Goal: Register for event/course

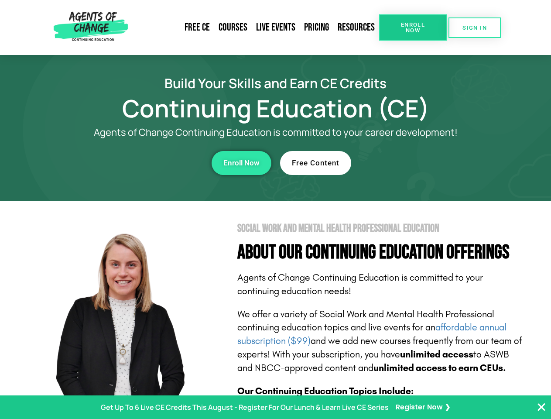
click at [275, 209] on section "Social Work and Mental Health Professional Education About Our Continuing Educa…" at bounding box center [275, 384] width 551 height 366
click at [413, 27] on span "Enroll Now" at bounding box center [413, 27] width 40 height 11
click at [475, 27] on span "SIGN IN" at bounding box center [474, 28] width 24 height 6
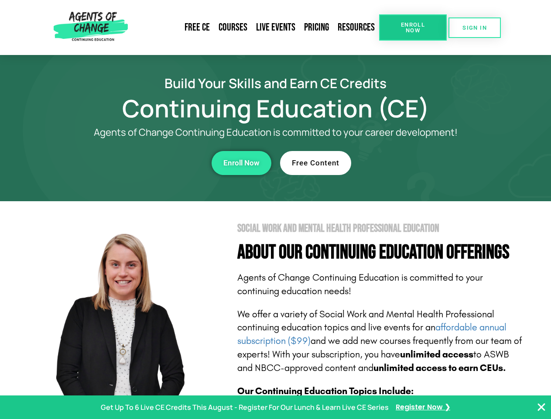
click at [151, 163] on div "Enroll Now" at bounding box center [151, 163] width 240 height 24
click at [241, 163] on span "Enroll Now" at bounding box center [241, 162] width 36 height 7
click at [400, 163] on div "Free Content" at bounding box center [400, 163] width 240 height 24
